Goal: Information Seeking & Learning: Find specific fact

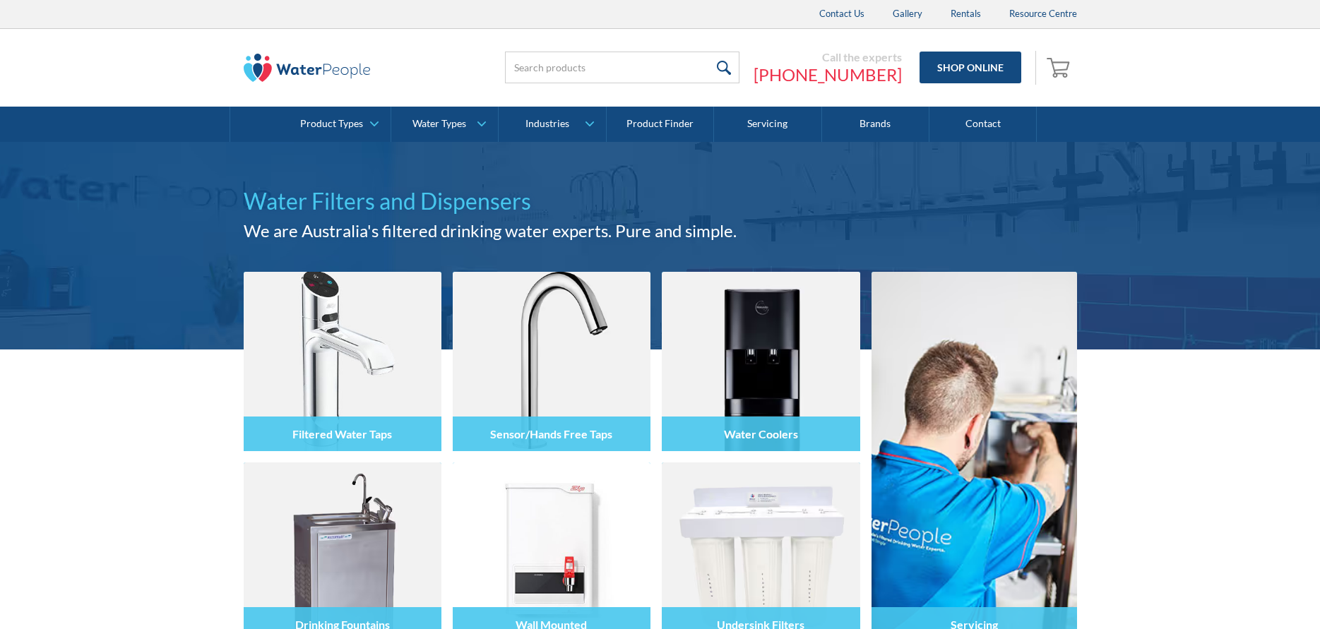
click at [596, 62] on input "search" at bounding box center [622, 68] width 235 height 32
type input "Rhino AquaSana"
click at [752, 52] on input "submit" at bounding box center [767, 68] width 30 height 32
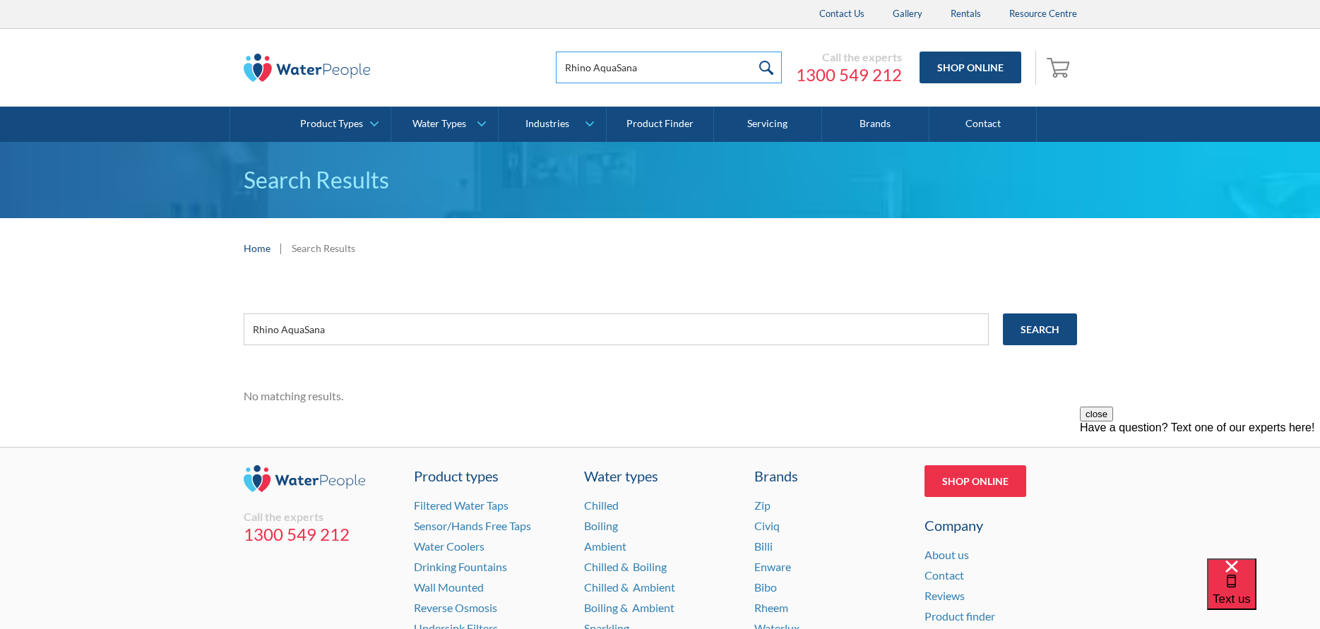
drag, startPoint x: 595, startPoint y: 66, endPoint x: 299, endPoint y: 66, distance: 296.0
click at [297, 76] on div "Rhino AquaSana Call the experts 1300 549 212 Shop Online 0 Your Cart Subtotal P…" at bounding box center [661, 68] width 834 height 42
type input "AquaSana"
click at [752, 52] on input "submit" at bounding box center [767, 68] width 30 height 32
drag, startPoint x: 621, startPoint y: 67, endPoint x: 352, endPoint y: 71, distance: 268.5
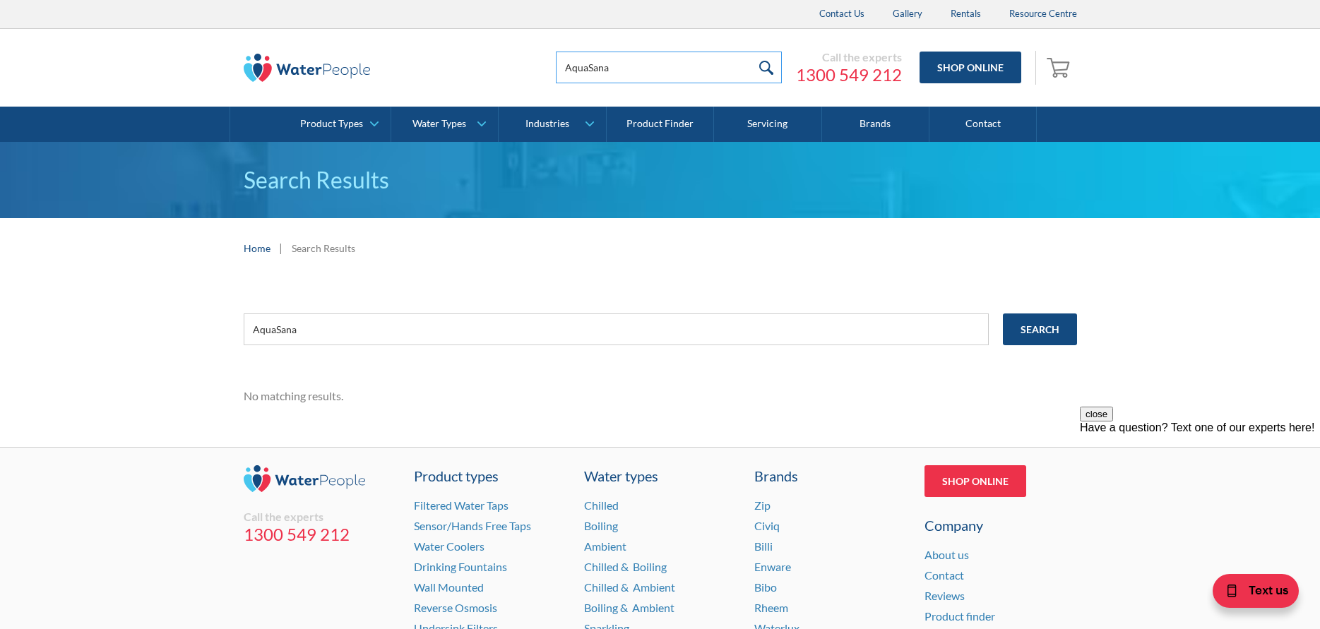
click at [352, 71] on div "AquaSana Call the experts 1300 549 212 Shop Online 0 Your Cart Subtotal Pay wit…" at bounding box center [661, 68] width 834 height 42
type input "MWC"
click at [752, 52] on input "submit" at bounding box center [767, 68] width 30 height 32
